Goal: Download file/media

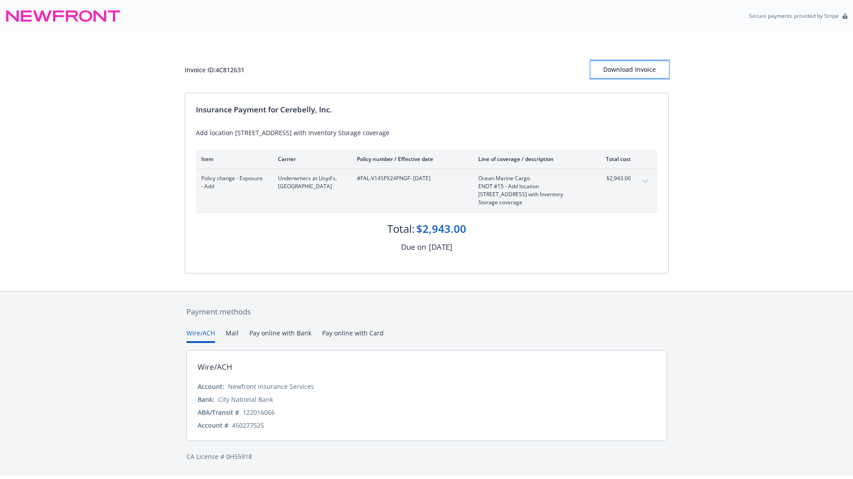
click at [646, 69] on div "Download Invoice" at bounding box center [629, 69] width 78 height 17
click at [643, 64] on div "Download Invoice" at bounding box center [629, 69] width 78 height 17
